Goal: Obtain resource: Download file/media

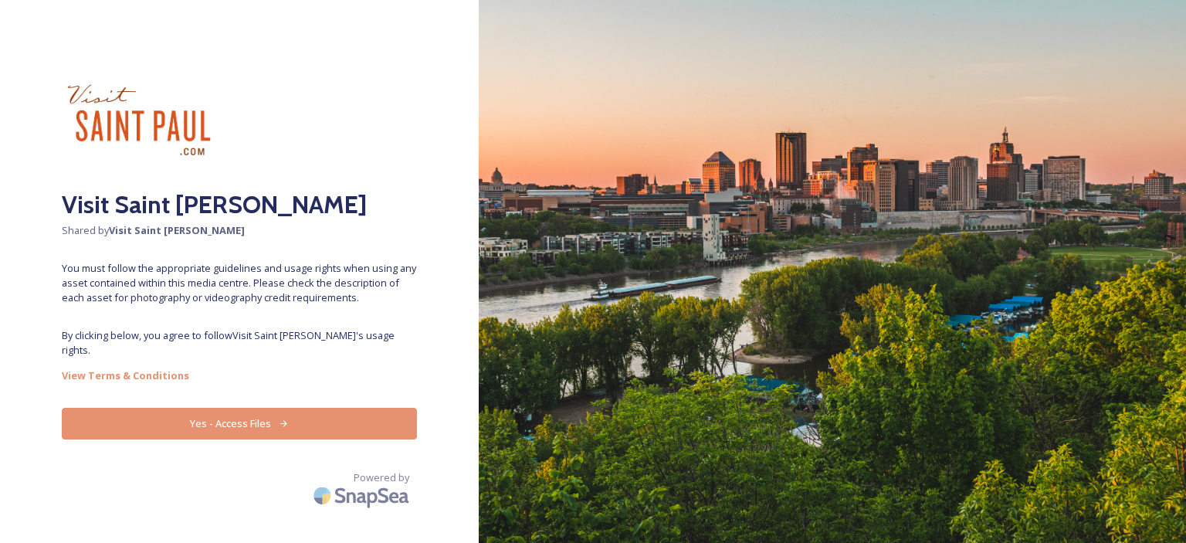
click at [191, 408] on button "Yes - Access Files" at bounding box center [239, 424] width 355 height 32
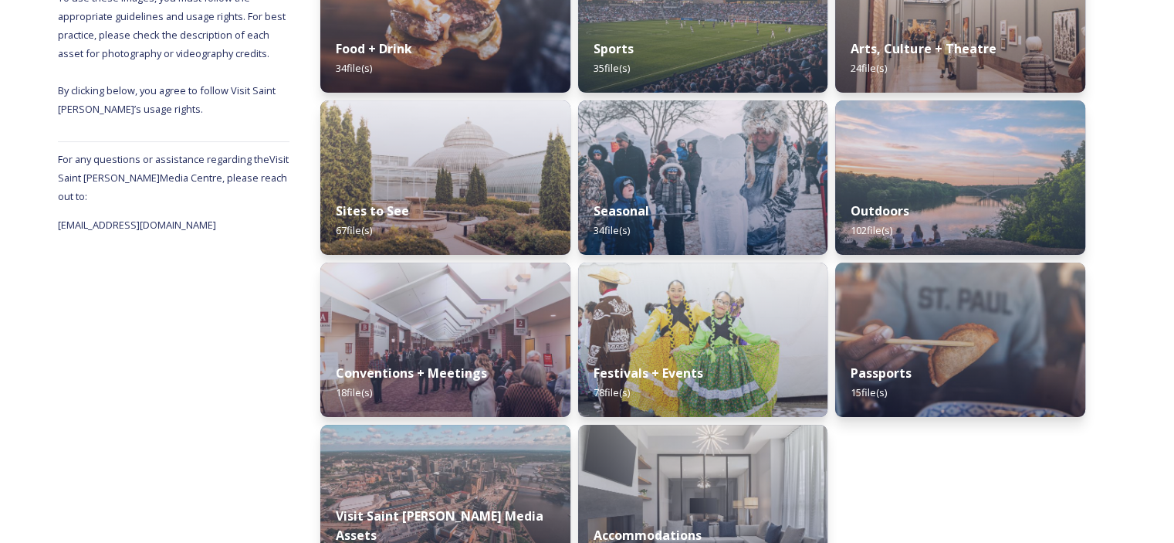
scroll to position [361, 0]
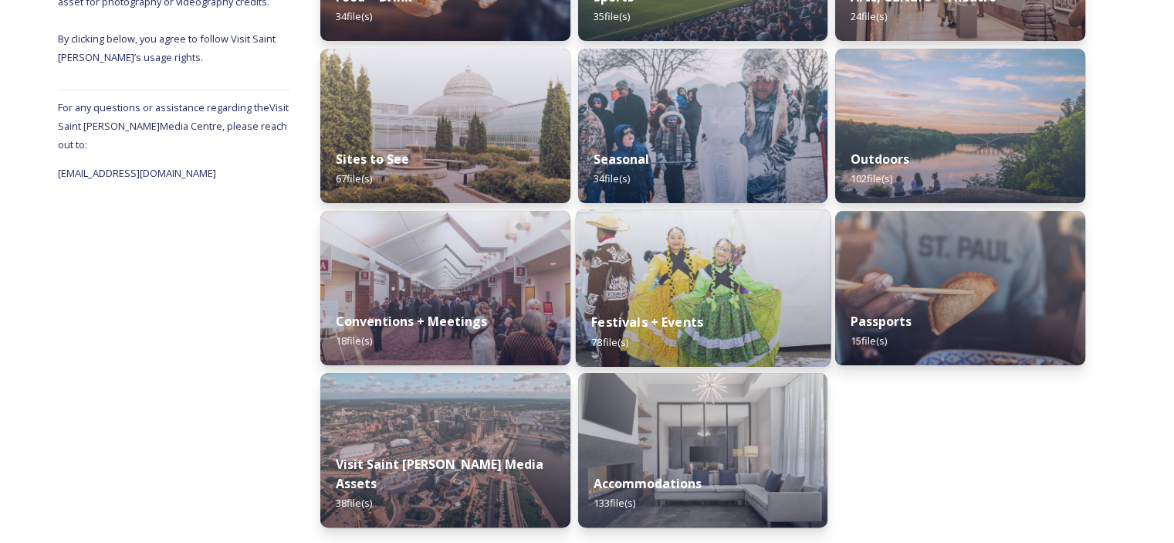
click at [657, 327] on strong "Festivals + Events" at bounding box center [647, 321] width 112 height 17
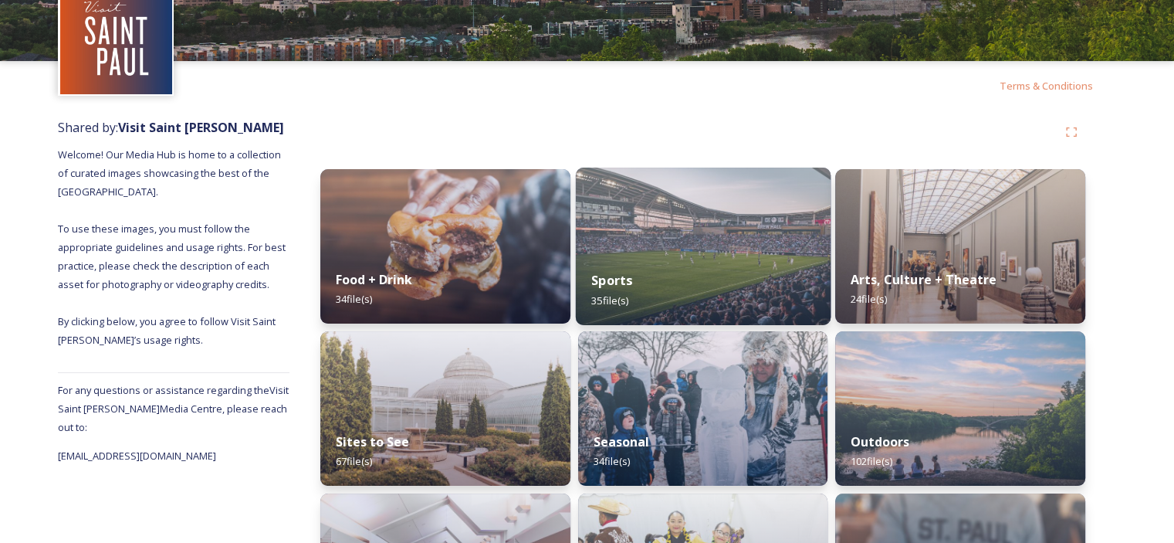
scroll to position [154, 0]
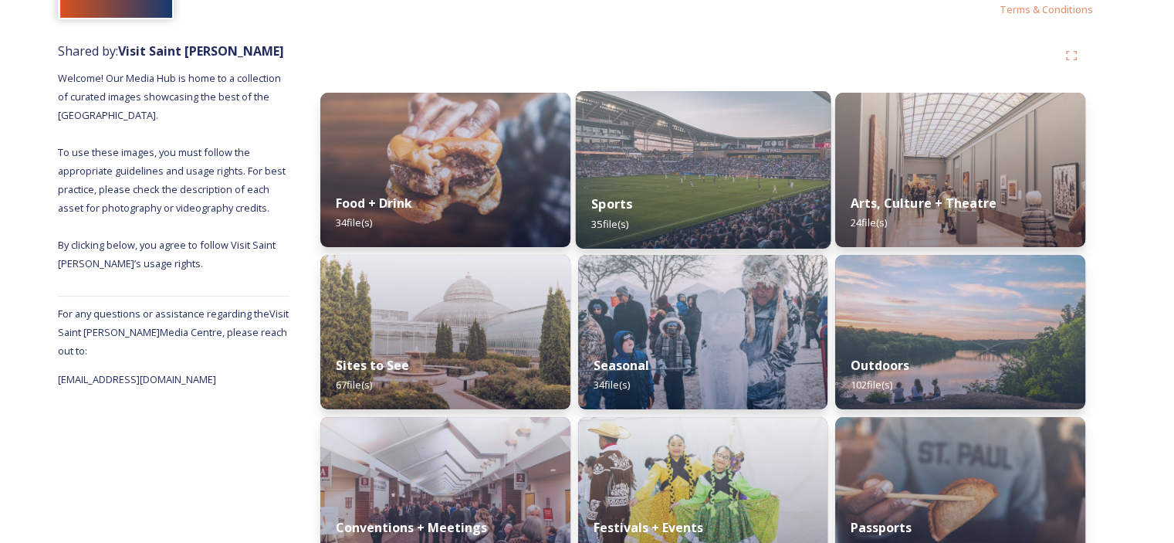
click at [692, 189] on div "Sports 35 file(s)" at bounding box center [702, 213] width 255 height 70
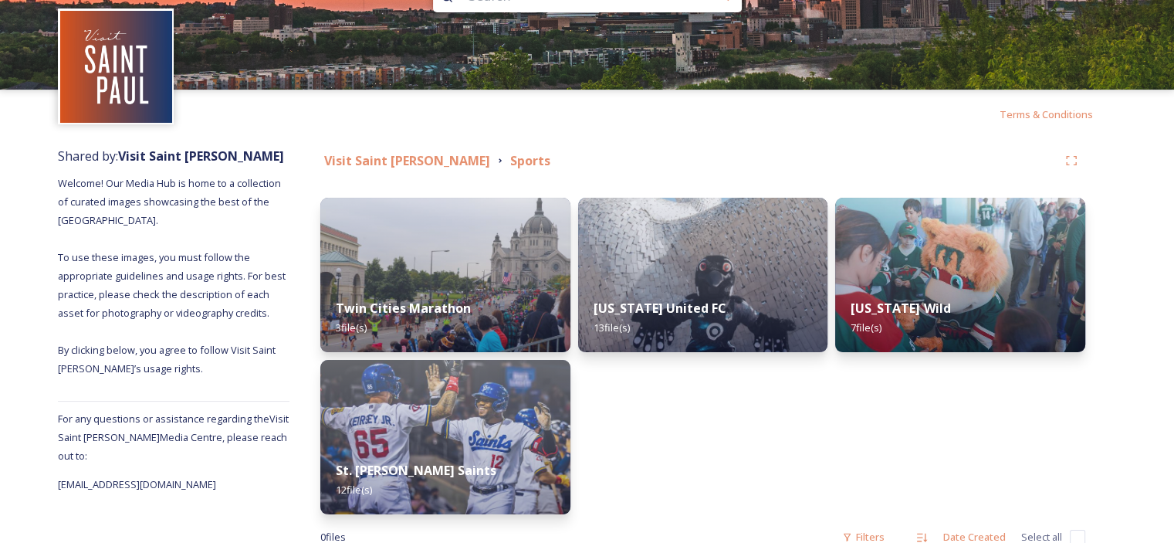
scroll to position [93, 0]
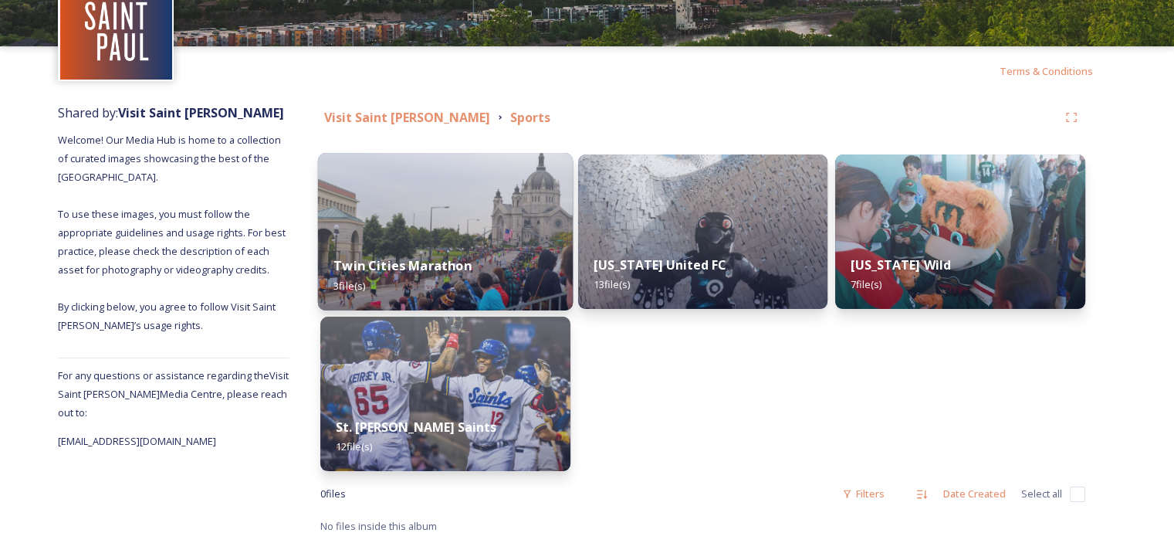
click at [510, 278] on div "Twin Cities Marathon 3 file(s)" at bounding box center [445, 275] width 255 height 70
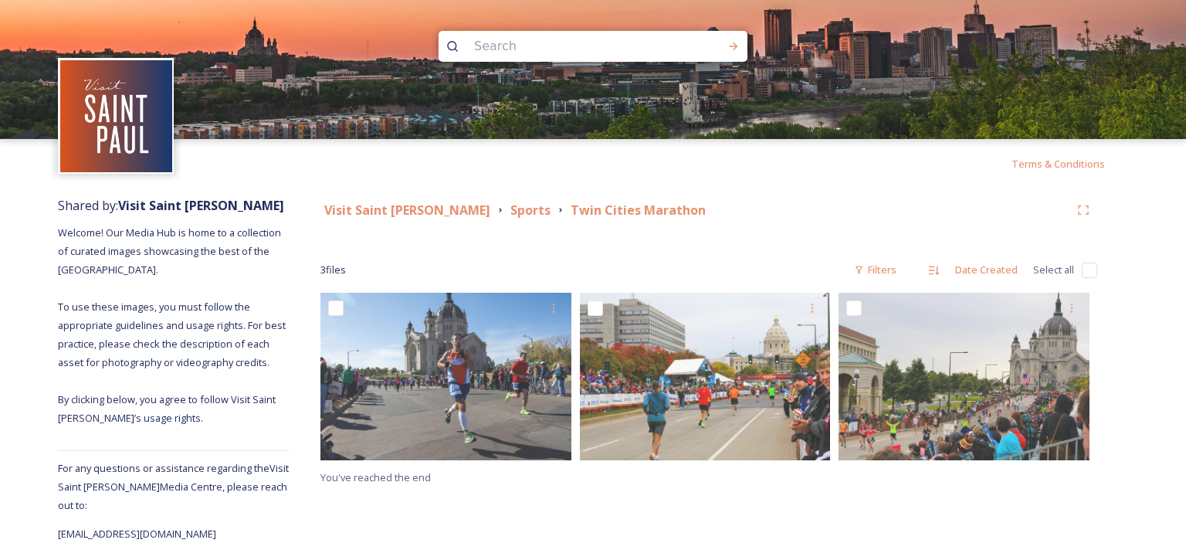
click at [0, 526] on div "Terms & Conditions Shared by: Visit Saint [PERSON_NAME] Welcome! Our Media Hub …" at bounding box center [593, 271] width 1186 height 543
